Goal: Check status

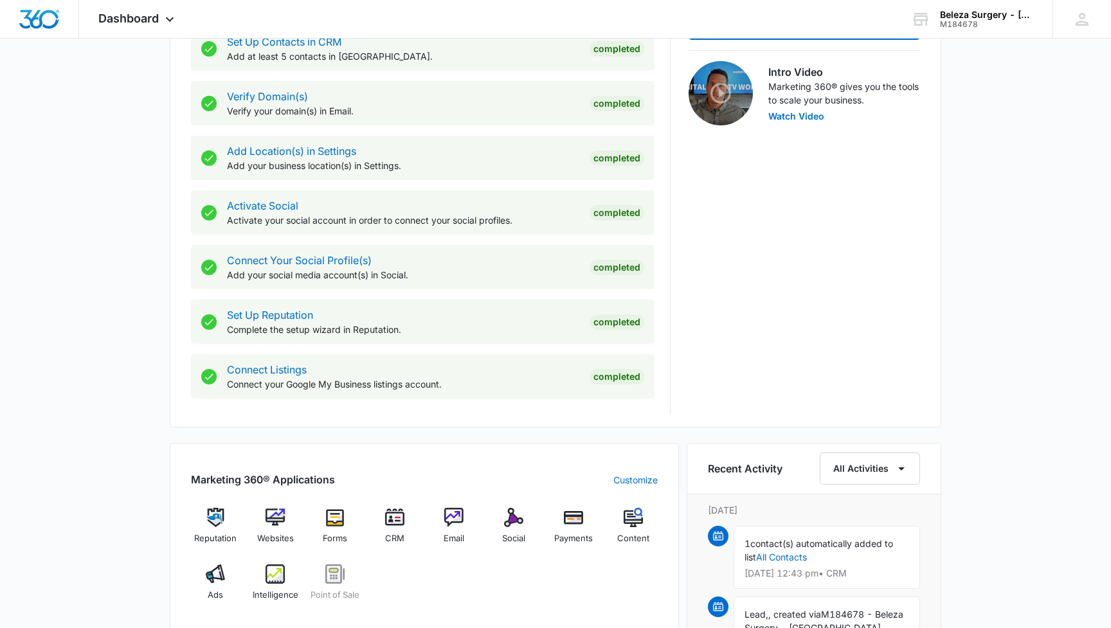
scroll to position [453, 0]
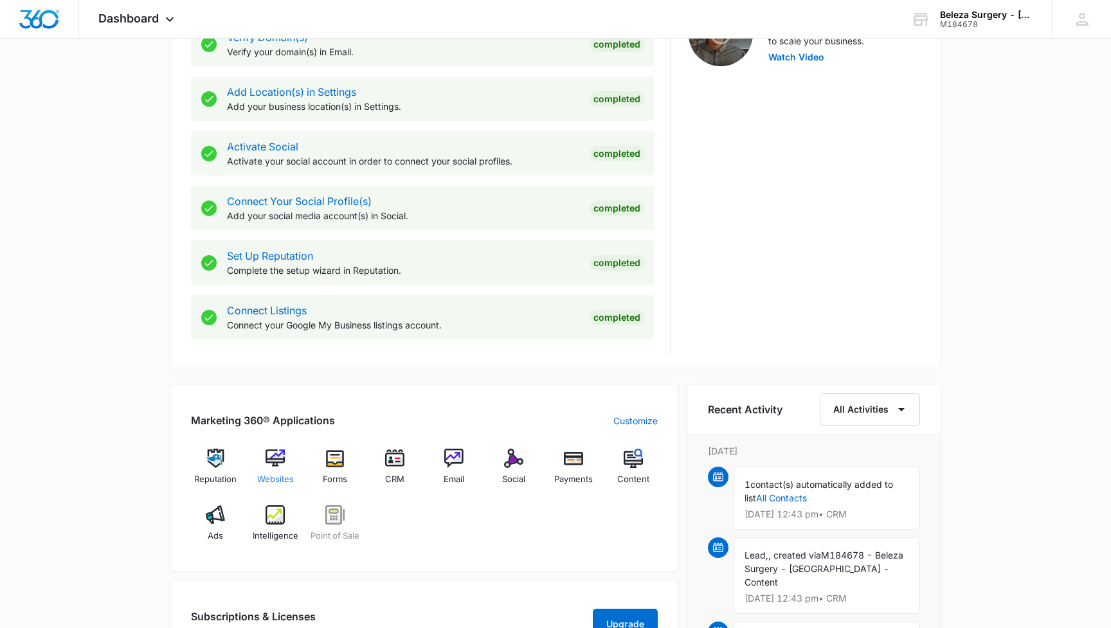
click at [270, 461] on img at bounding box center [275, 458] width 19 height 19
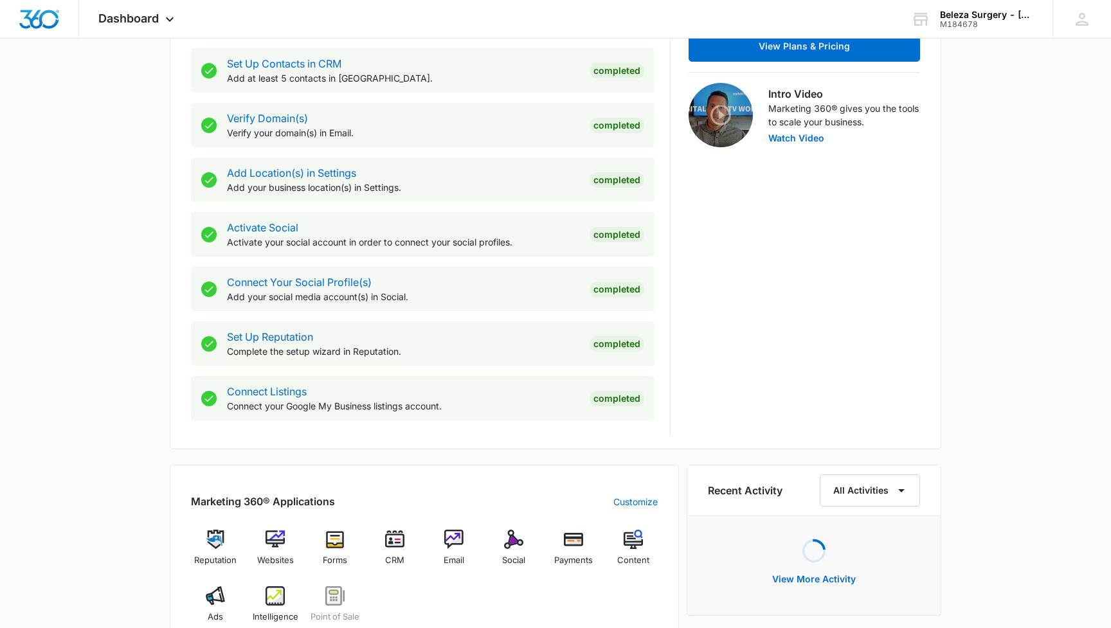
scroll to position [389, 0]
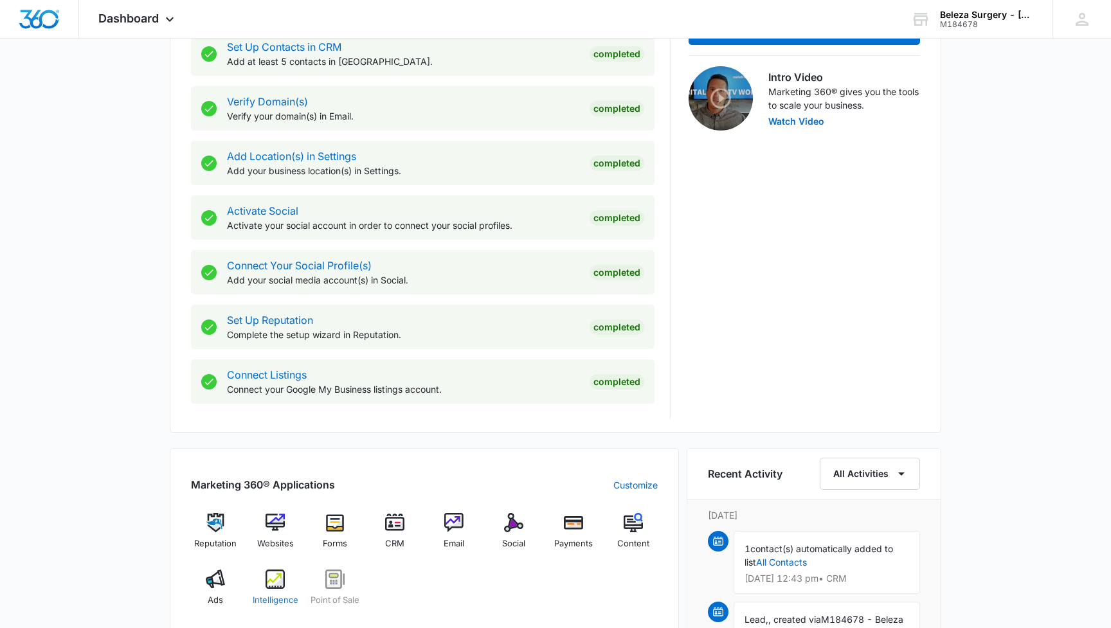
click at [274, 586] on img at bounding box center [275, 579] width 19 height 19
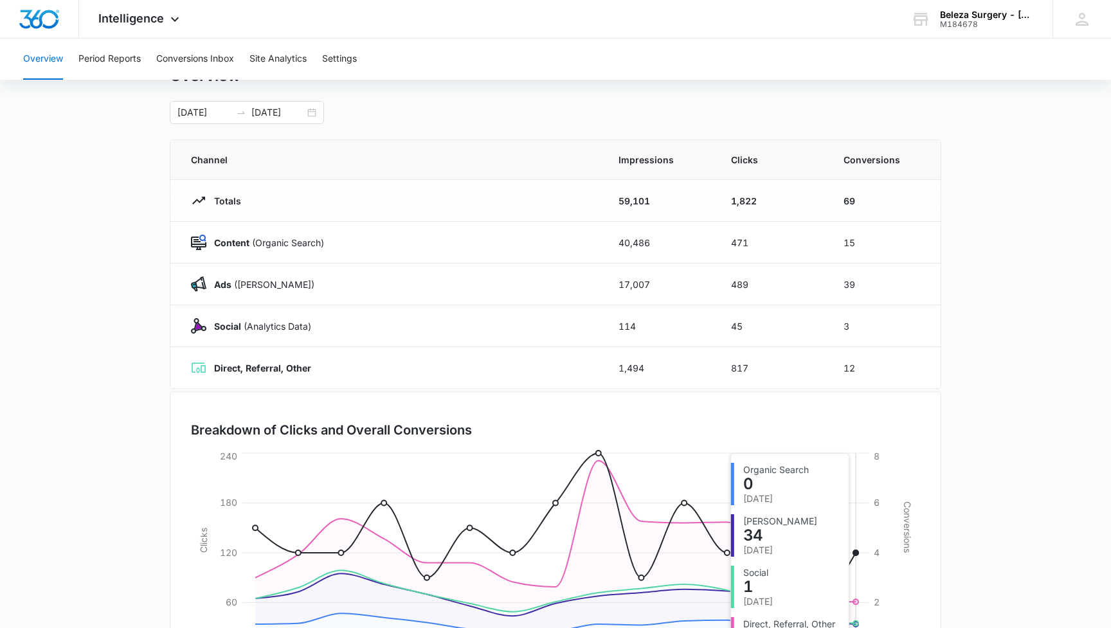
scroll to position [57, 0]
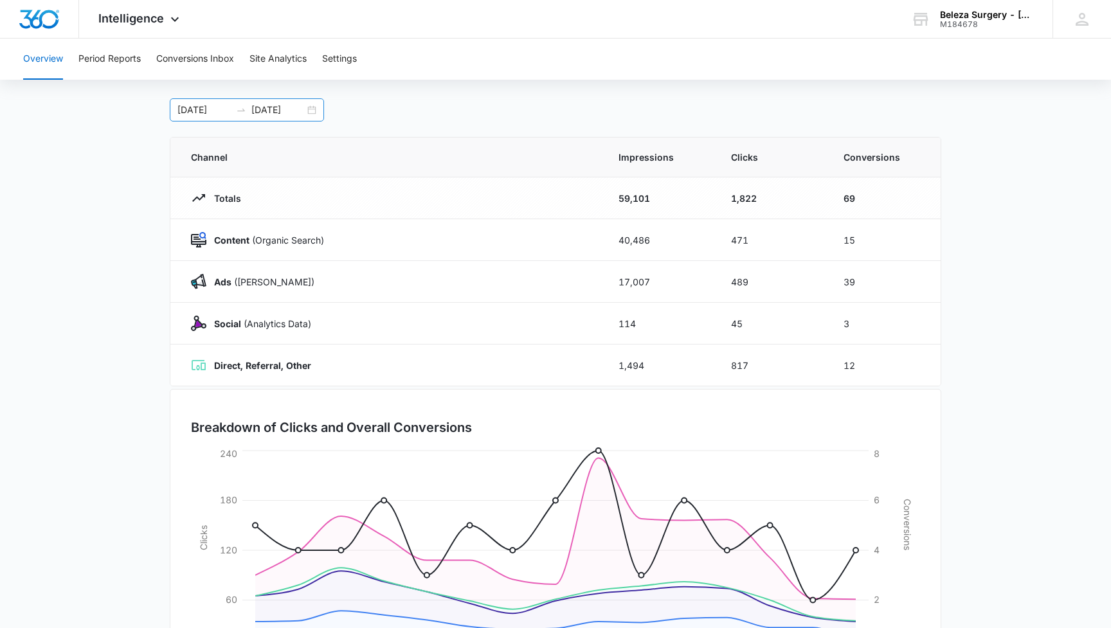
click at [316, 113] on div "[DATE] [DATE]" at bounding box center [247, 109] width 154 height 23
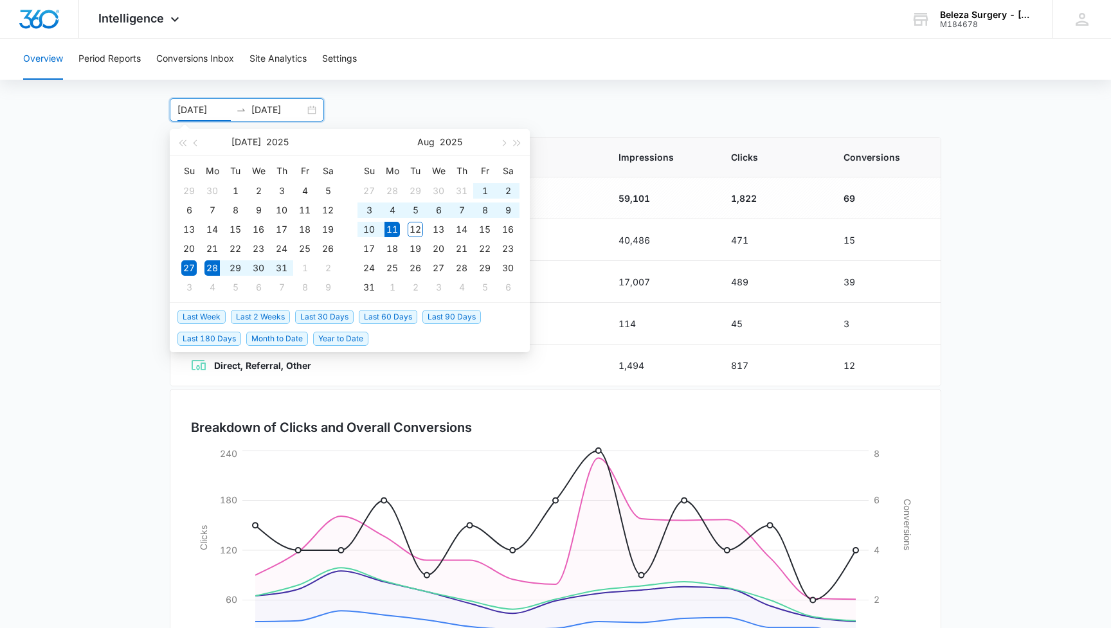
click at [251, 318] on span "Last 2 Weeks" at bounding box center [260, 317] width 59 height 14
type input "[DATE]"
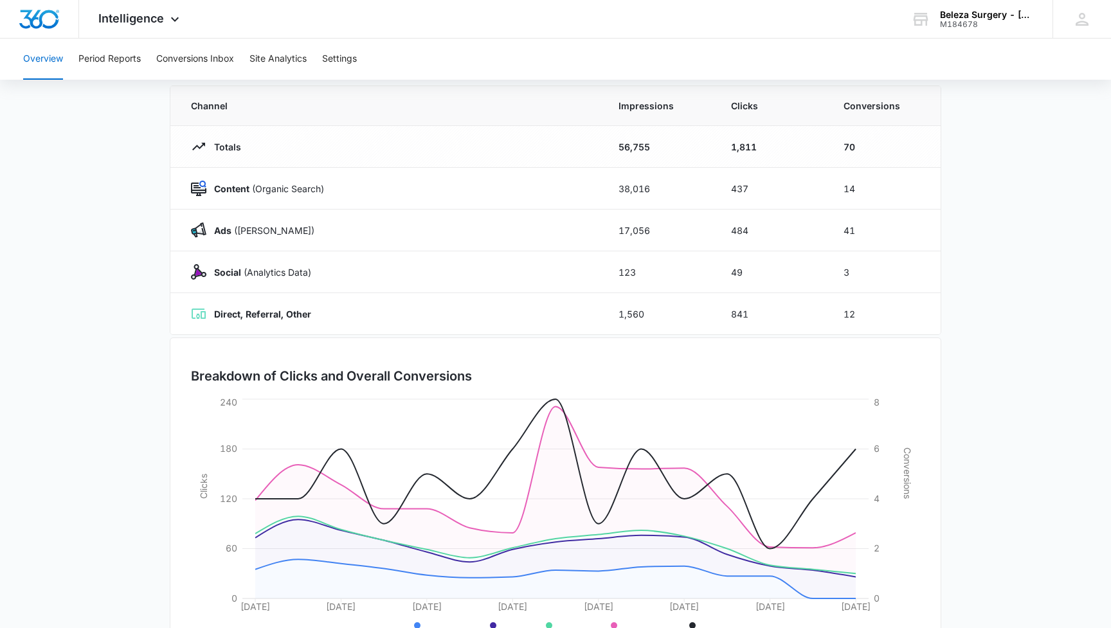
scroll to position [111, 0]
